Goal: Check status: Check status

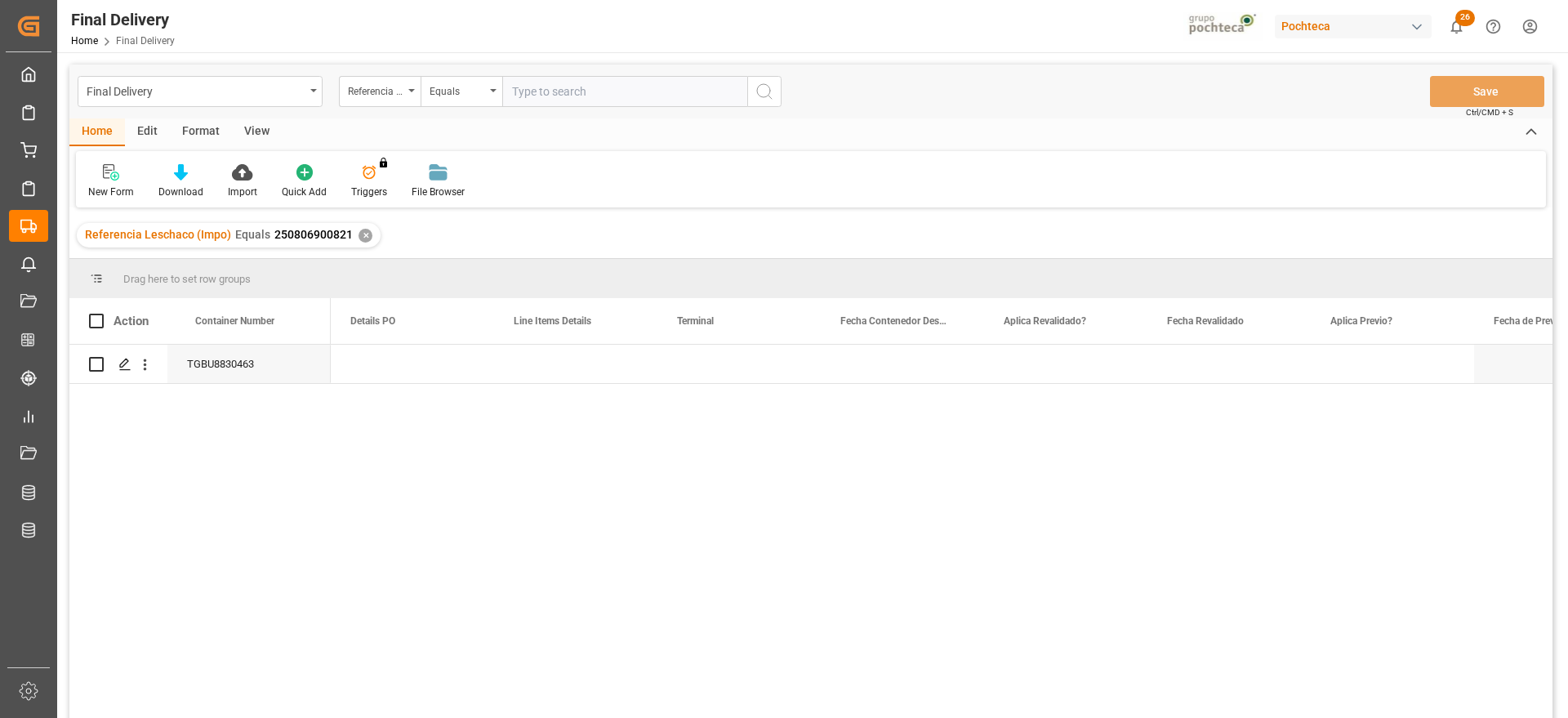
scroll to position [0, 1470]
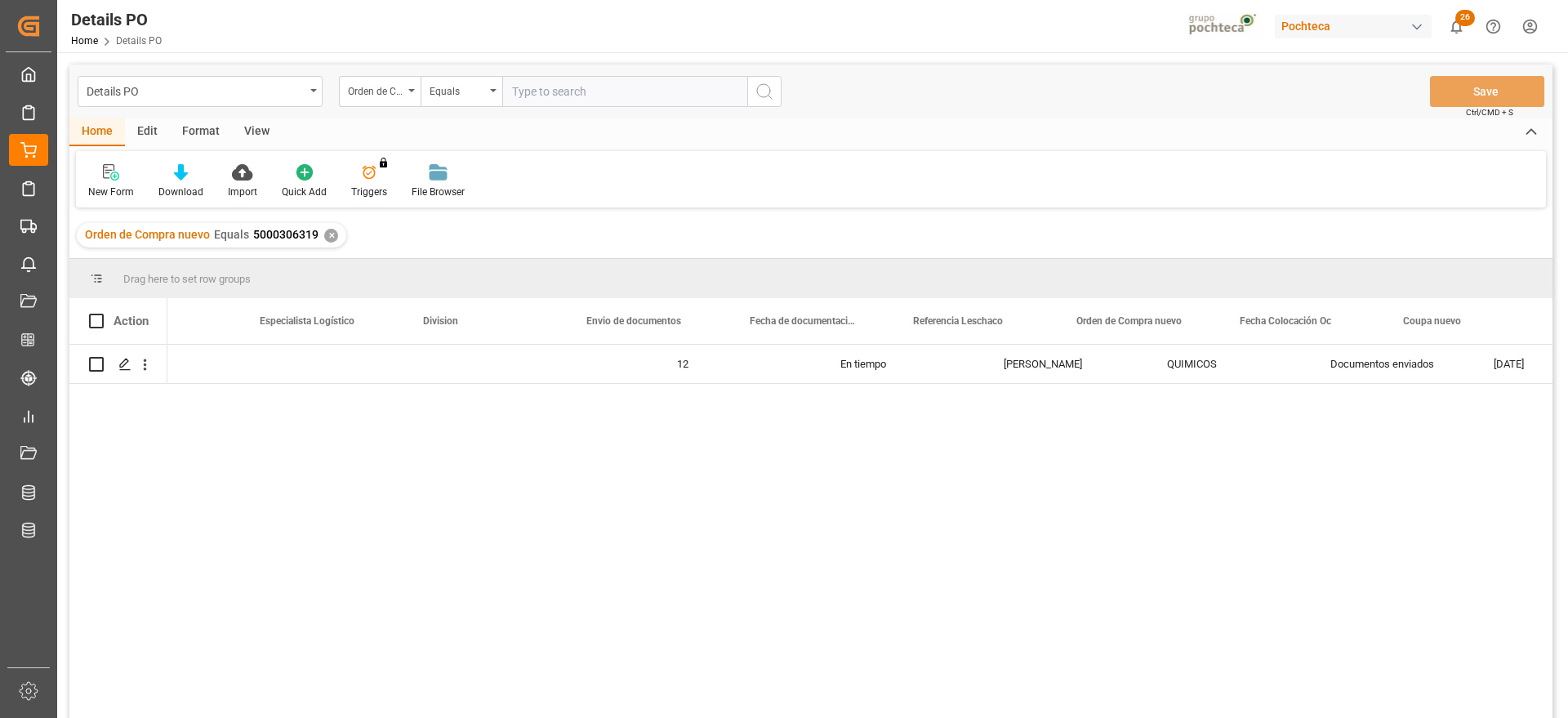
scroll to position [0, 744]
click at [324, 238] on div "✕" at bounding box center [331, 235] width 13 height 13
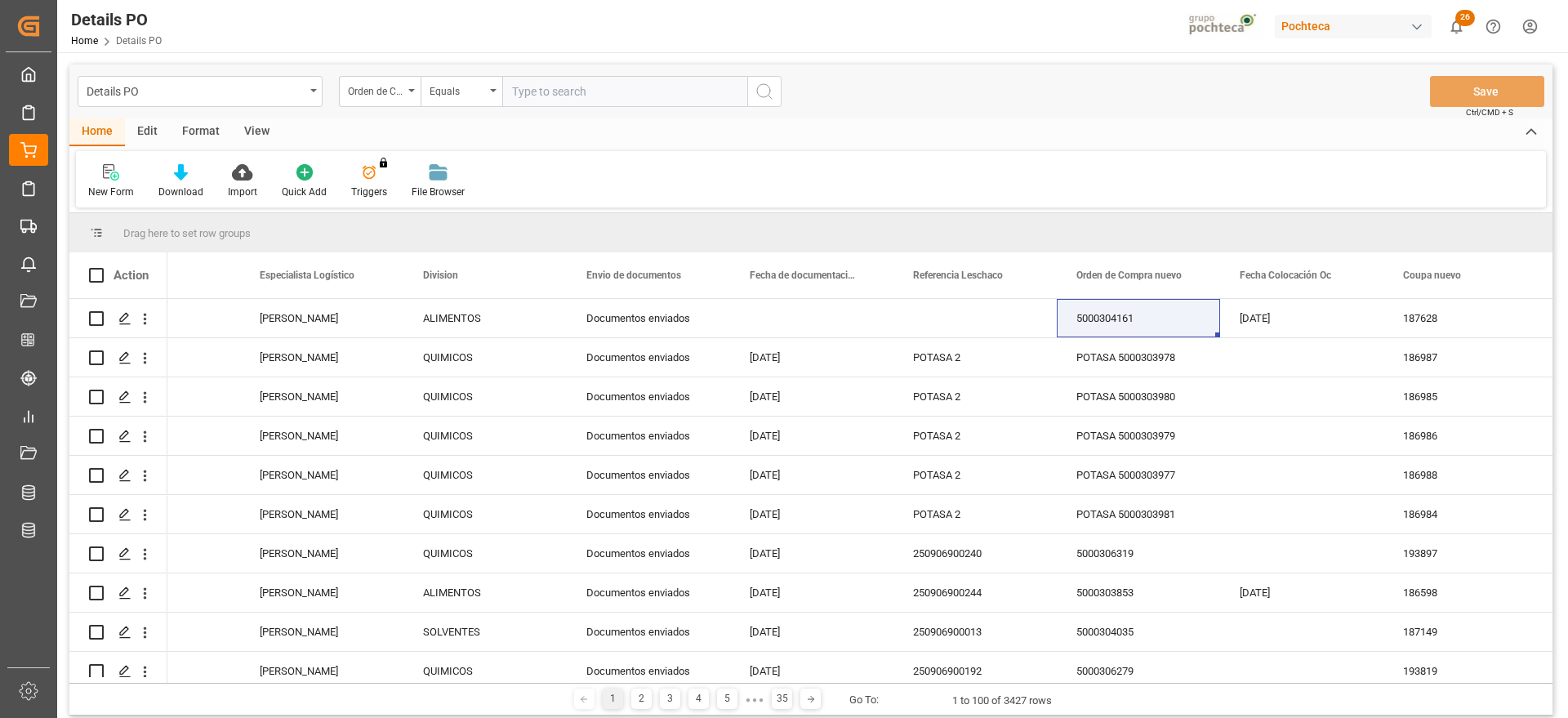
click at [550, 91] on input "text" at bounding box center [625, 92] width 245 height 31
paste input "5000306321"
type input "5000306321"
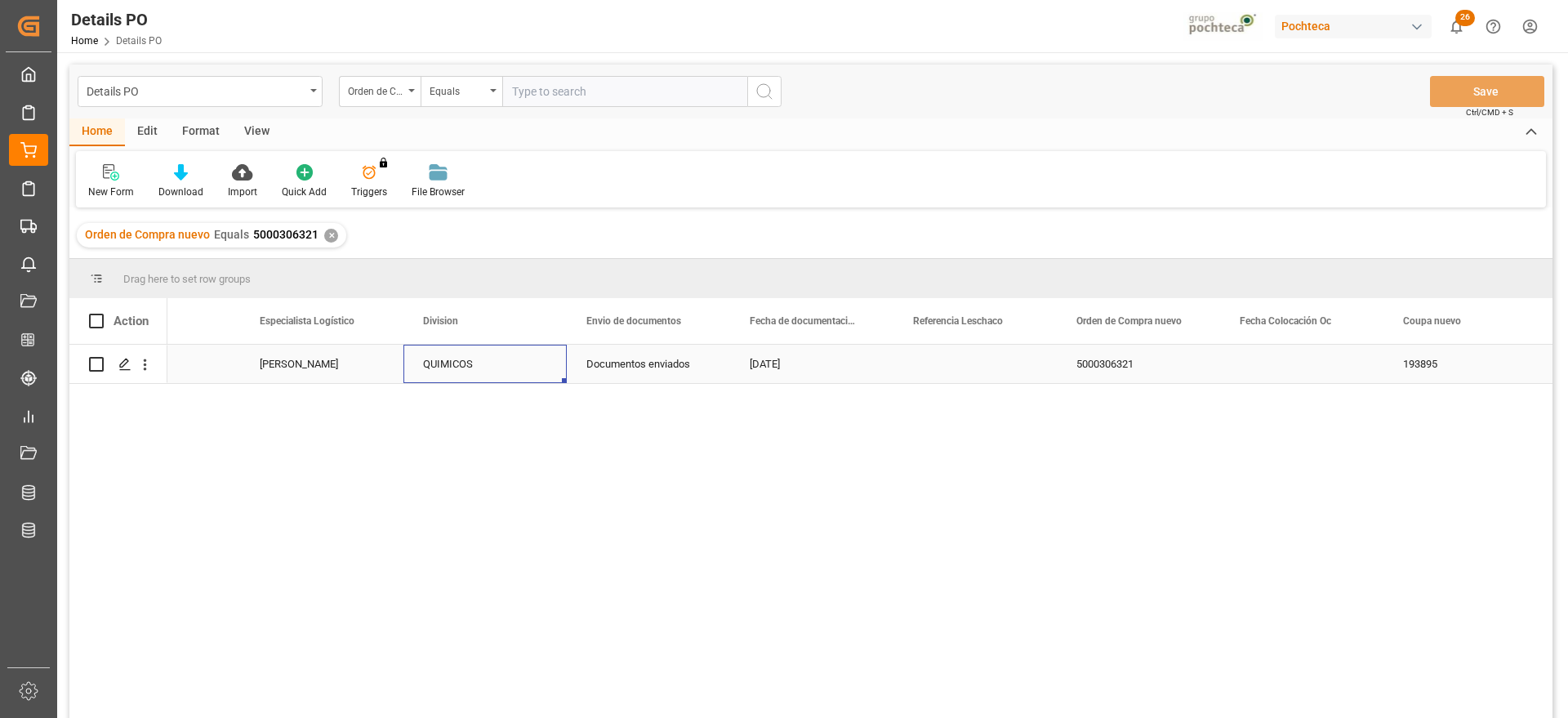
click at [566, 349] on div "QUIMICOS" at bounding box center [485, 363] width 164 height 39
click at [956, 361] on div "Press SPACE to select this row." at bounding box center [975, 363] width 164 height 39
click at [949, 368] on input "Press SPACE to select this row." at bounding box center [975, 373] width 137 height 31
paste input "250806900935"
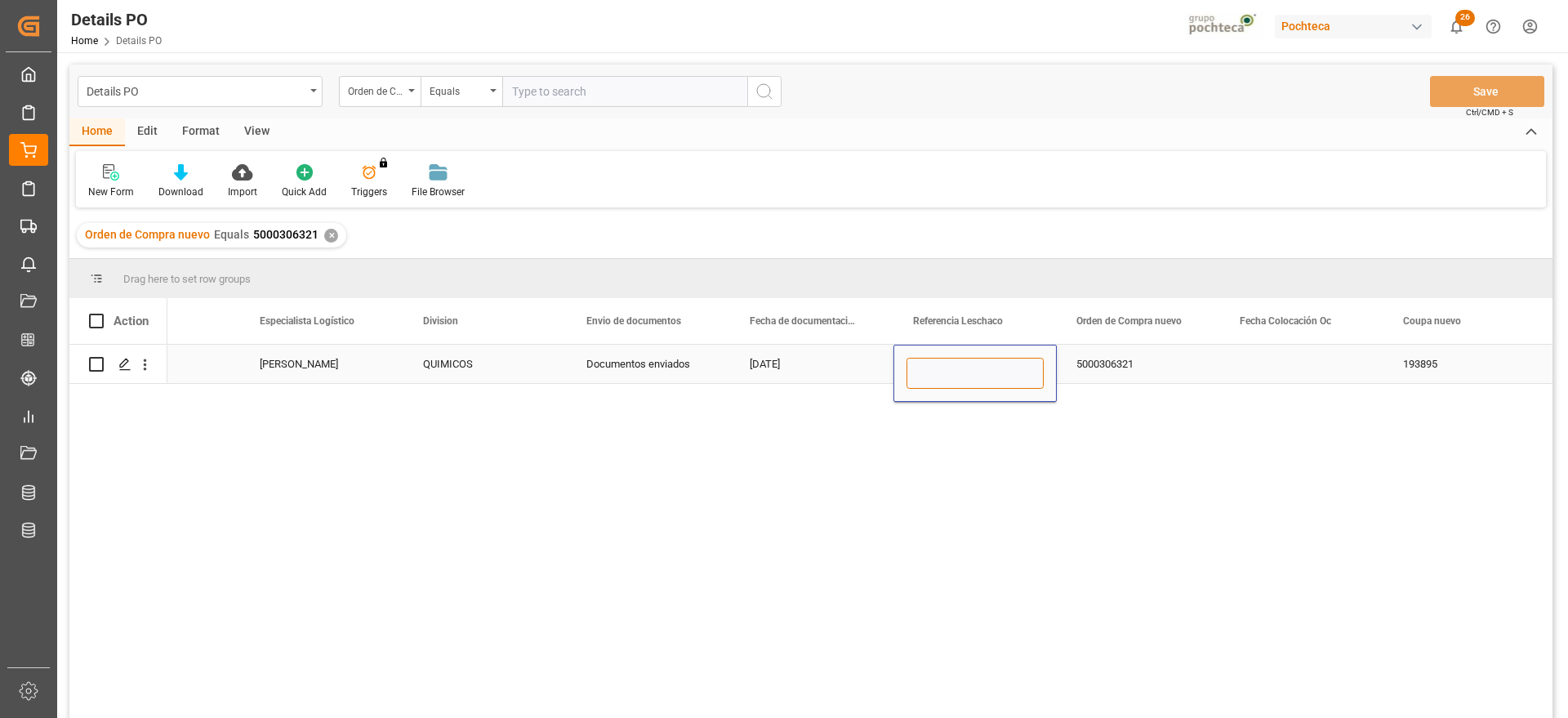
type input "250806900935"
click at [1105, 373] on div "5000306321" at bounding box center [1138, 363] width 164 height 39
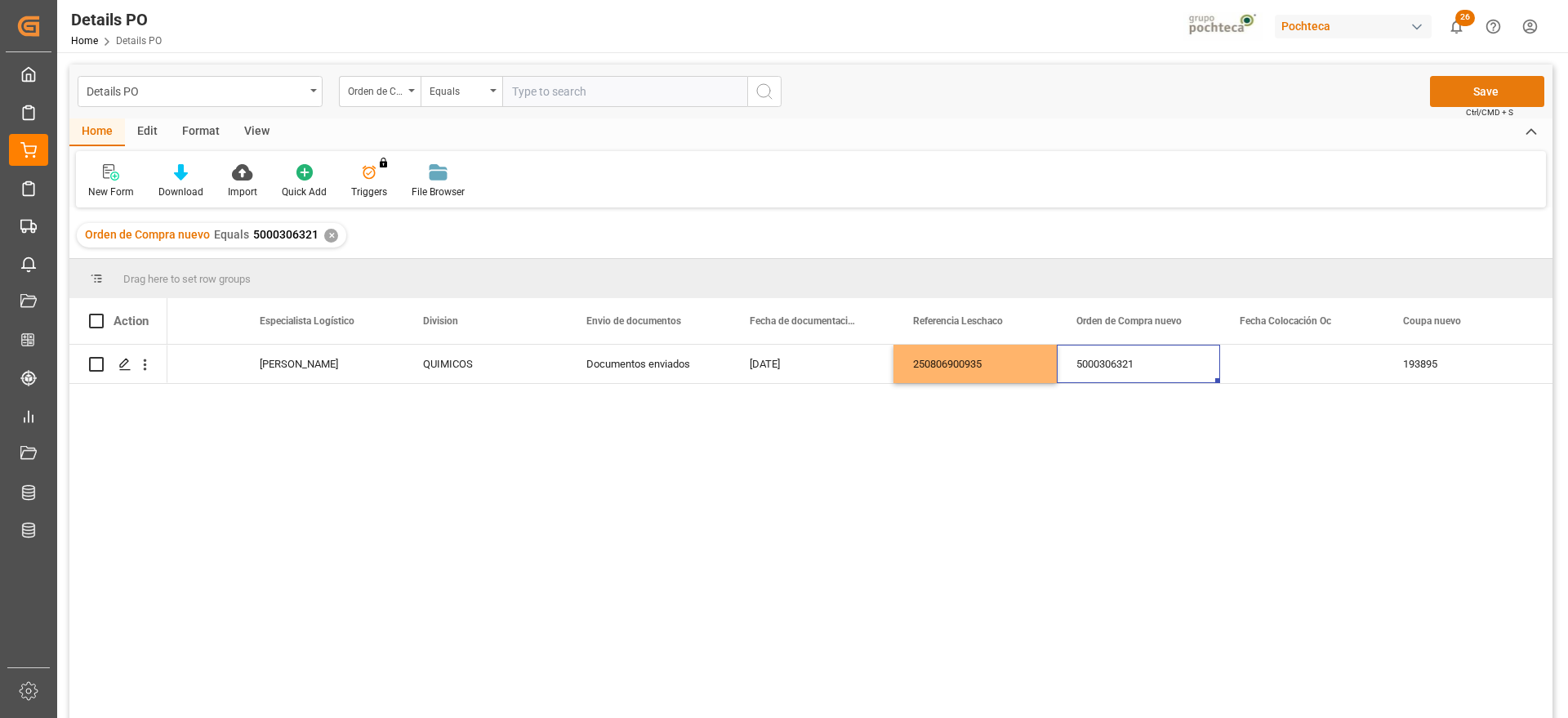
click at [1488, 94] on button "Save" at bounding box center [1486, 92] width 114 height 31
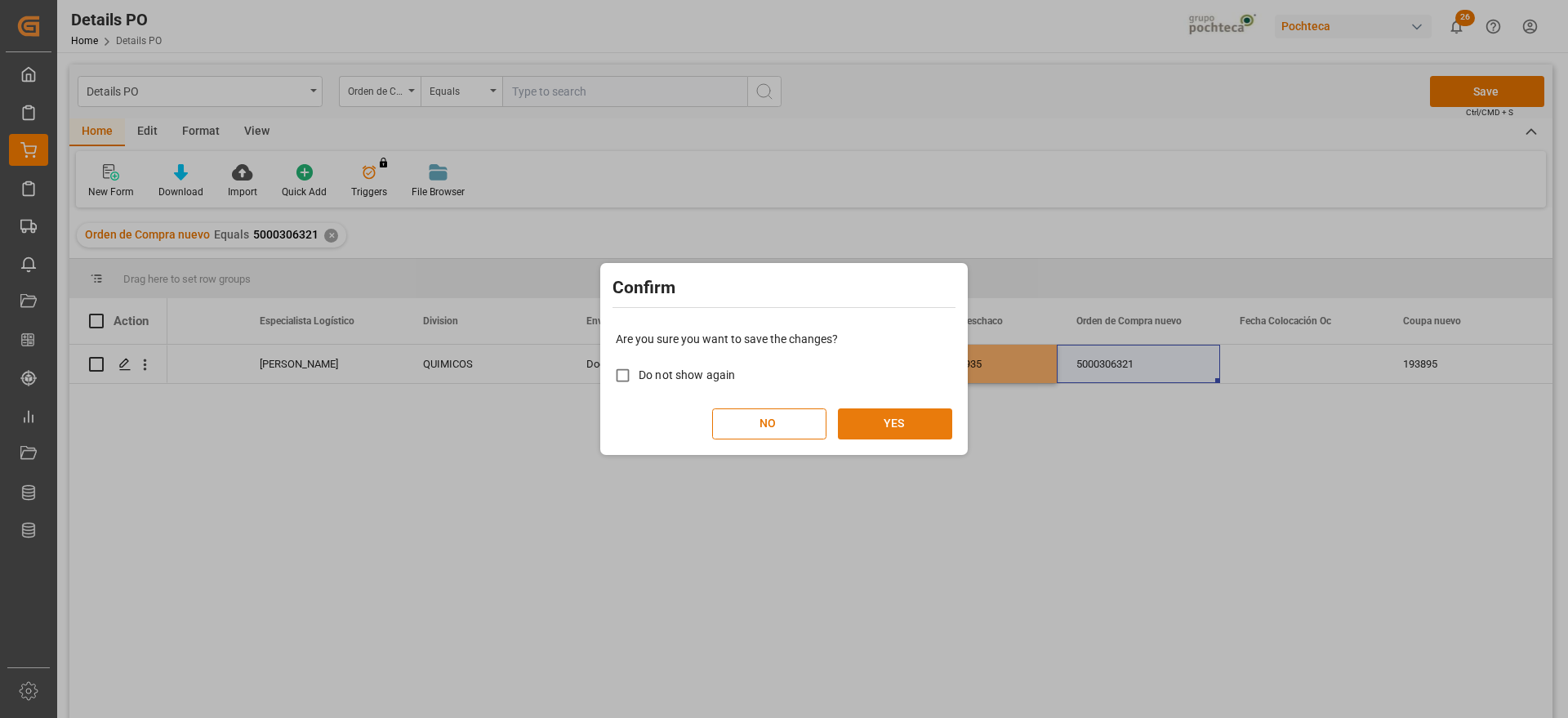
click at [882, 423] on button "YES" at bounding box center [894, 423] width 114 height 31
